Goal: Use online tool/utility: Utilize a website feature to perform a specific function

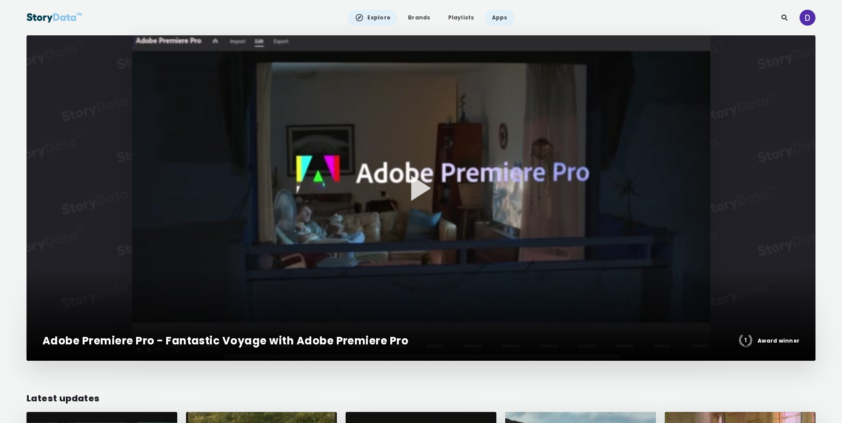
click at [495, 18] on link "Apps" at bounding box center [500, 18] width 30 height 16
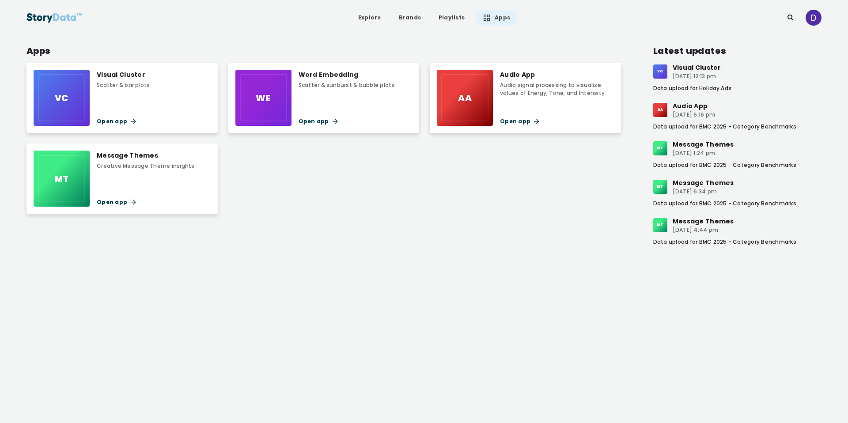
click at [133, 99] on div "Visual Cluster Scatter & bar plots Open app" at bounding box center [123, 98] width 53 height 56
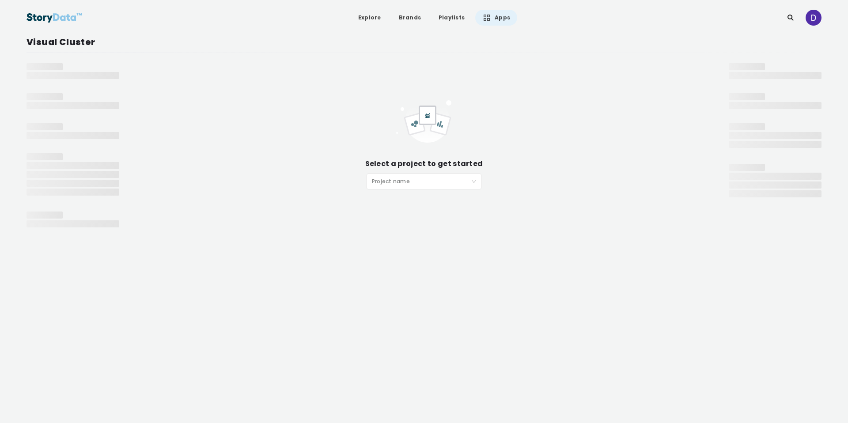
click at [393, 182] on input "search" at bounding box center [421, 180] width 98 height 13
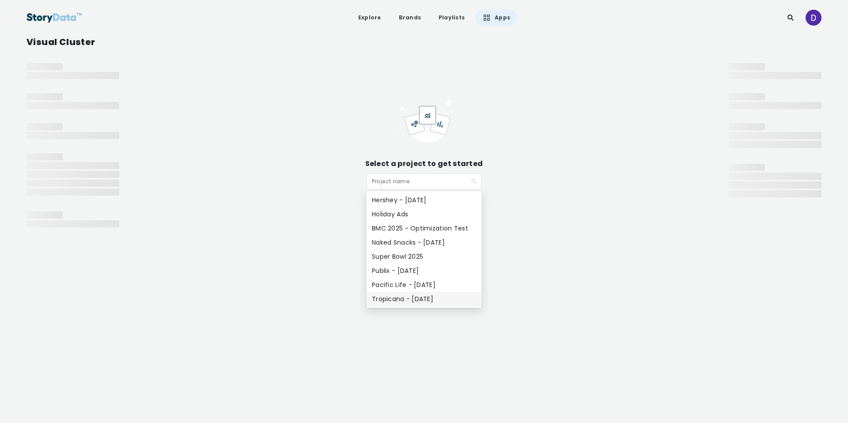
click at [439, 298] on div "Tropicana - [DATE]" at bounding box center [424, 299] width 104 height 10
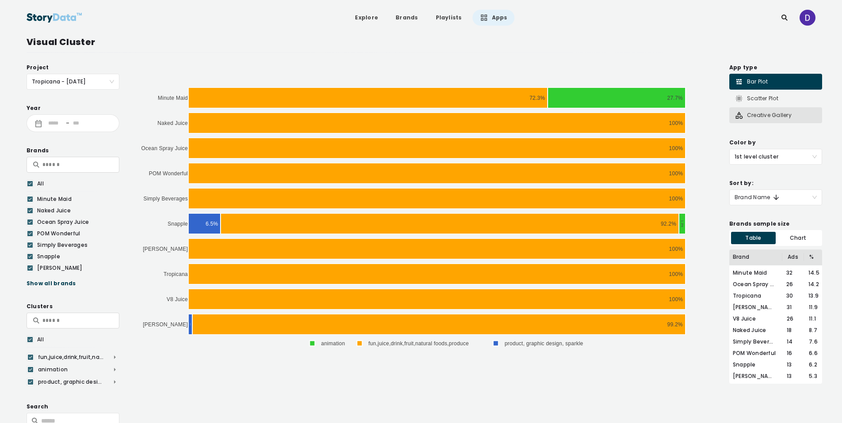
click at [774, 113] on div "Creative Gallery" at bounding box center [762, 115] width 57 height 9
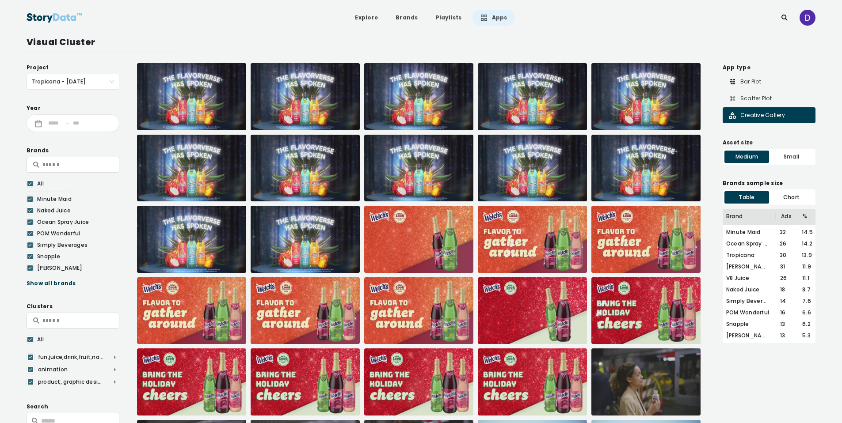
click at [27, 183] on icon at bounding box center [29, 183] width 5 height 9
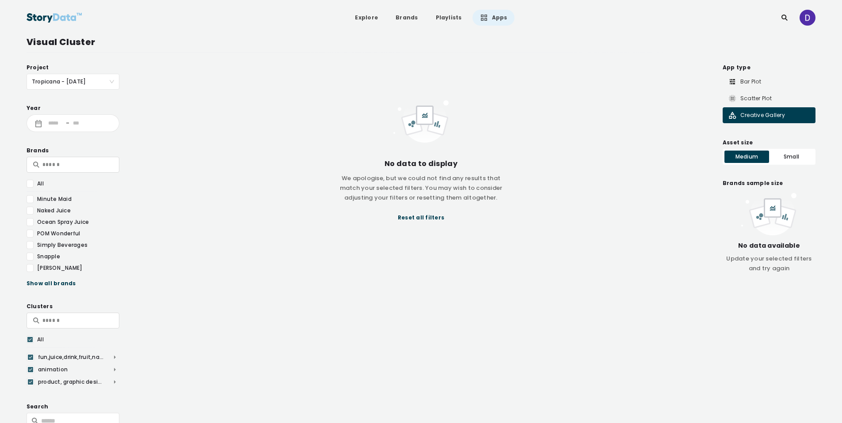
click at [31, 232] on div at bounding box center [30, 234] width 7 height 8
